Goal: Information Seeking & Learning: Learn about a topic

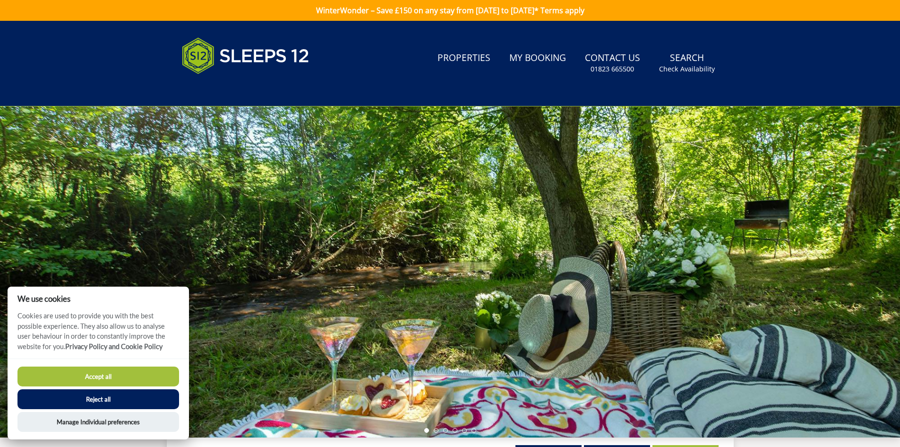
click at [94, 377] on button "Accept all" at bounding box center [98, 376] width 162 height 20
checkbox input "true"
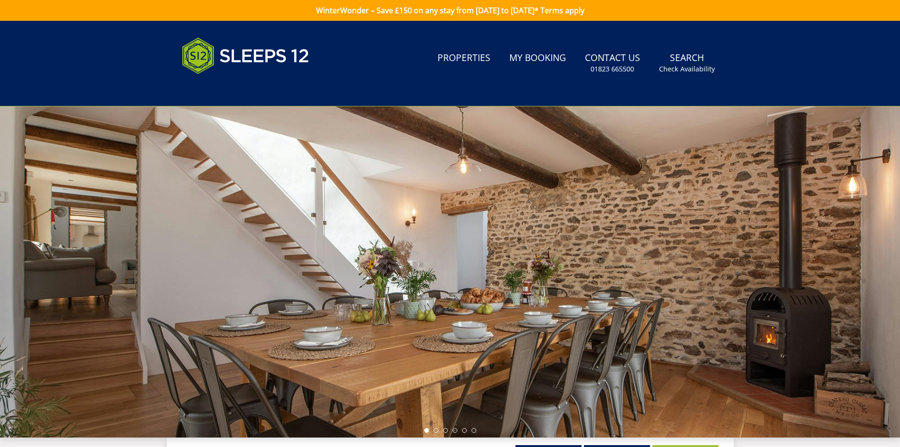
scroll to position [1, 0]
